Goal: Transaction & Acquisition: Download file/media

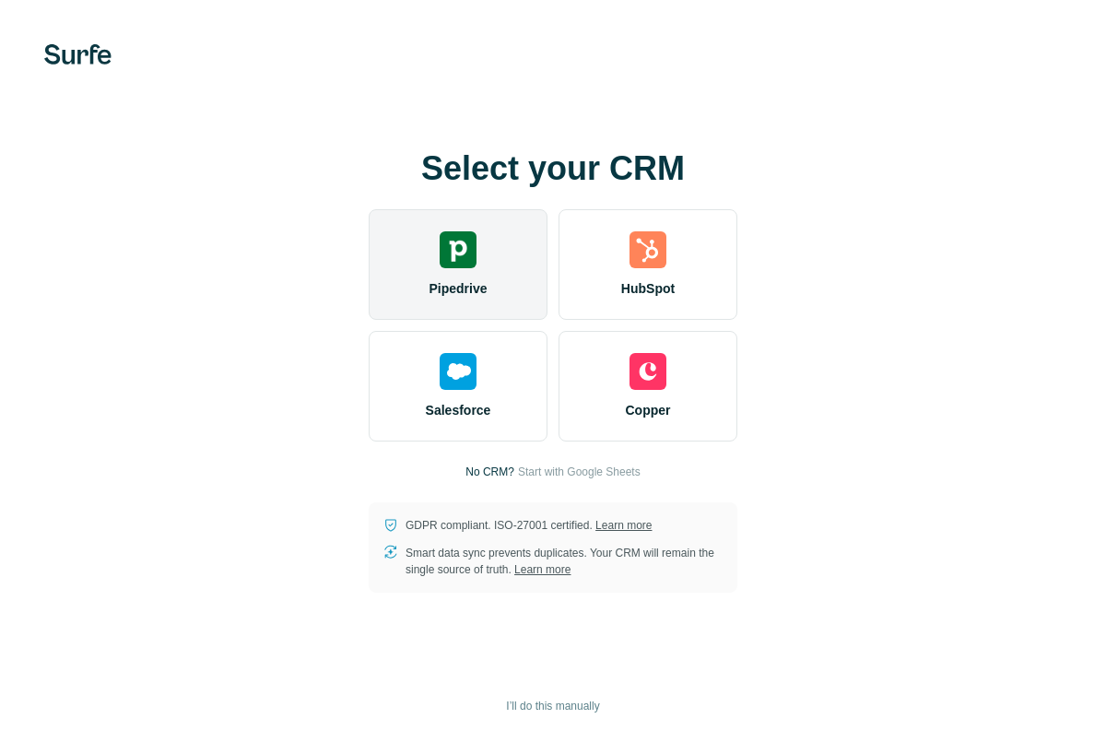
click at [457, 253] on img at bounding box center [458, 249] width 37 height 37
